Goal: Navigation & Orientation: Find specific page/section

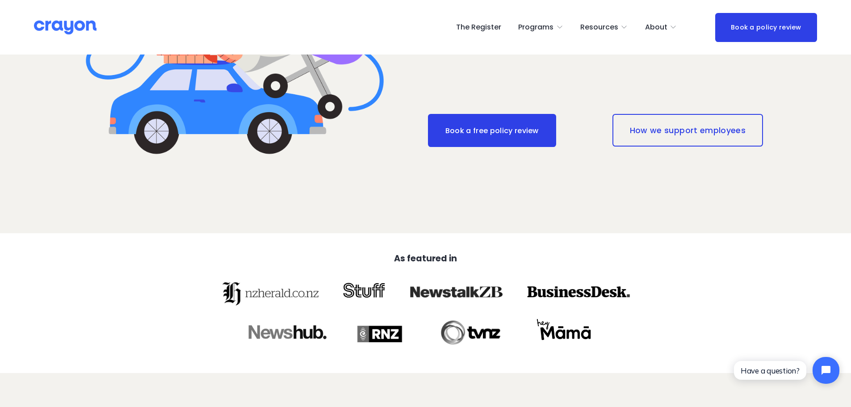
scroll to position [358, 0]
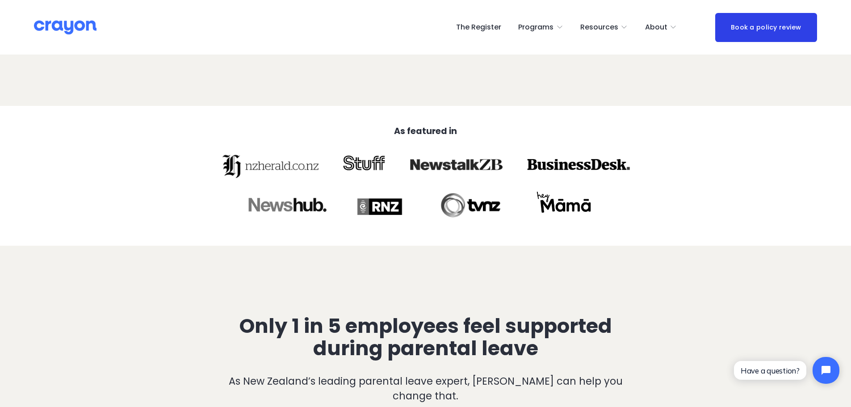
click at [285, 163] on div at bounding box center [272, 165] width 104 height 37
click at [375, 163] on div at bounding box center [364, 165] width 52 height 37
click at [455, 162] on div at bounding box center [456, 165] width 102 height 37
click at [536, 172] on div at bounding box center [580, 165] width 112 height 37
click at [526, 221] on div at bounding box center [563, 207] width 87 height 37
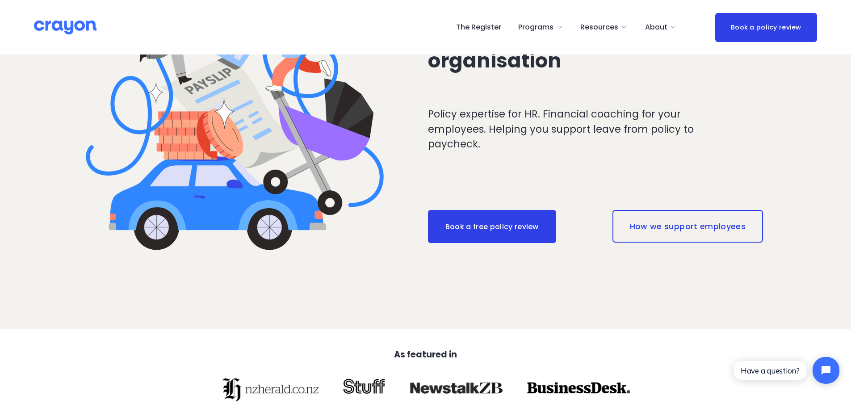
scroll to position [0, 0]
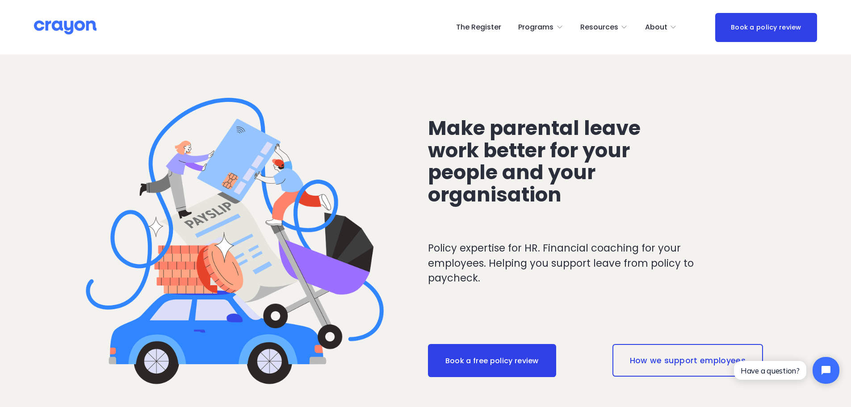
click at [660, 26] on span "About" at bounding box center [656, 27] width 22 height 13
click at [492, 25] on link "The Register" at bounding box center [478, 27] width 45 height 14
